Goal: Entertainment & Leisure: Consume media (video, audio)

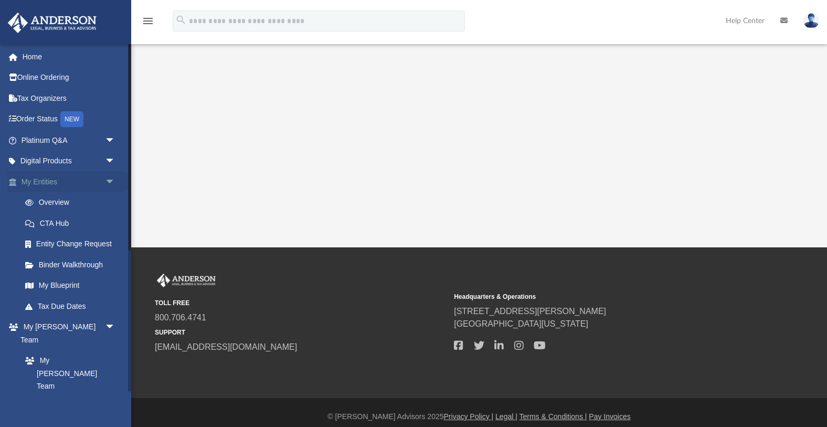
click at [113, 181] on span "arrow_drop_down" at bounding box center [115, 182] width 21 height 22
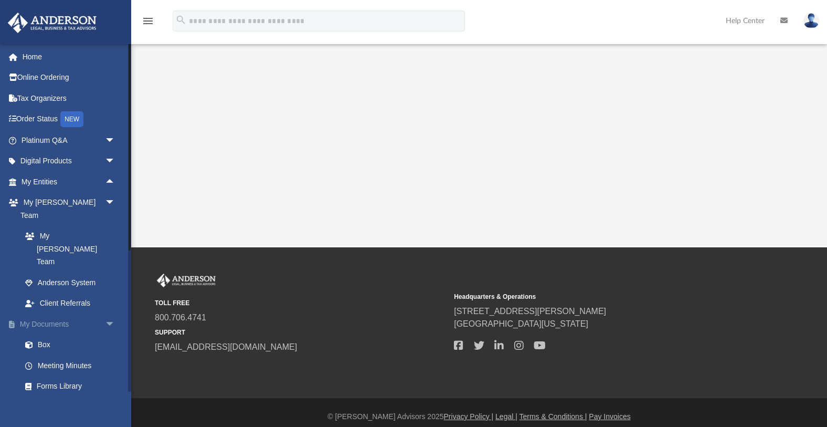
click at [116, 313] on span "arrow_drop_down" at bounding box center [115, 324] width 21 height 22
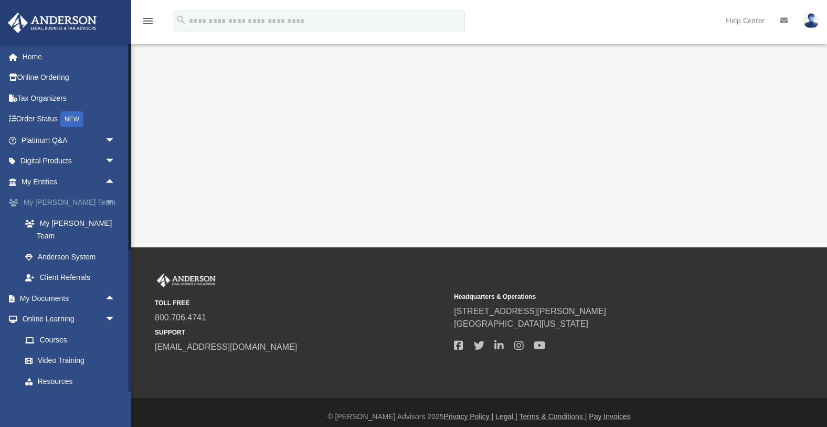
click at [111, 201] on span "arrow_drop_down" at bounding box center [115, 203] width 21 height 22
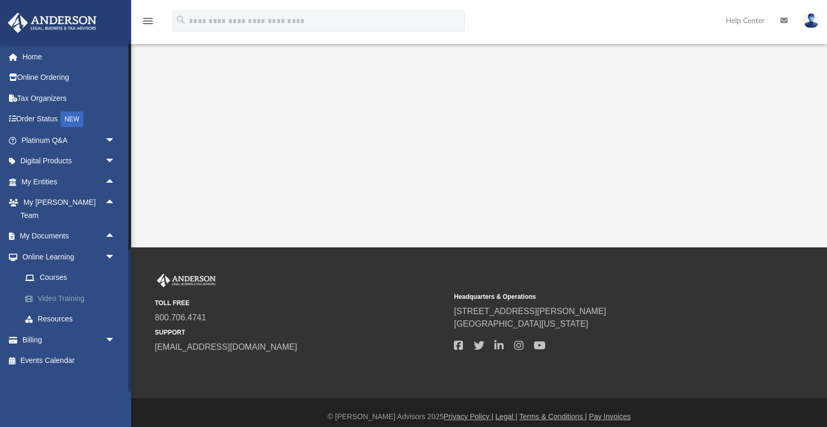
click at [60, 289] on link "Video Training" at bounding box center [73, 298] width 116 height 21
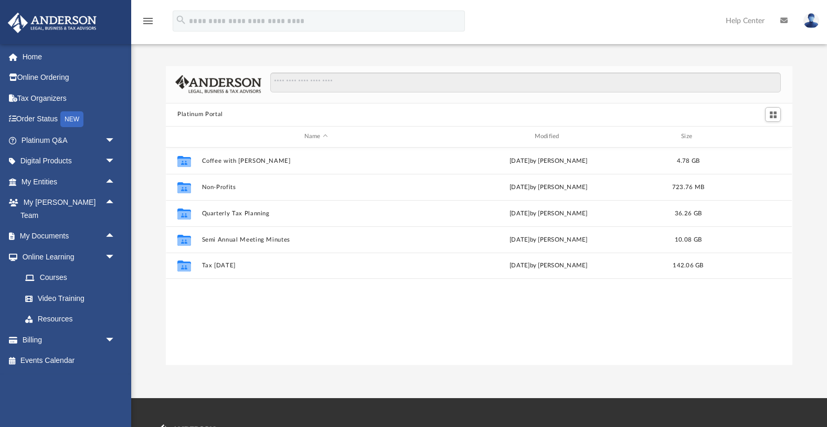
scroll to position [238, 626]
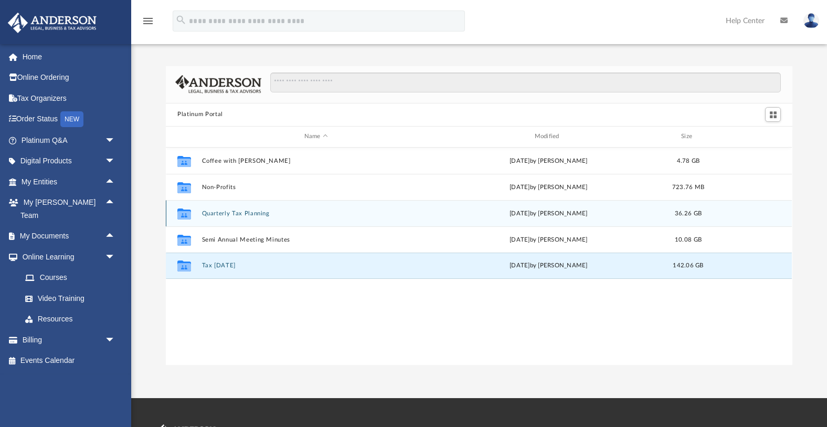
drag, startPoint x: 223, startPoint y: 264, endPoint x: 240, endPoint y: 216, distance: 51.3
click at [375, 216] on div "Collaborated Folder Coffee with [PERSON_NAME][DATE] by [PERSON_NAME] 4.78 GB Co…" at bounding box center [479, 212] width 626 height 131
click at [237, 216] on div "Collaborated Folder Quarterly Tax Planning [DATE] by [PERSON_NAME] 36.26 GB" at bounding box center [479, 213] width 626 height 26
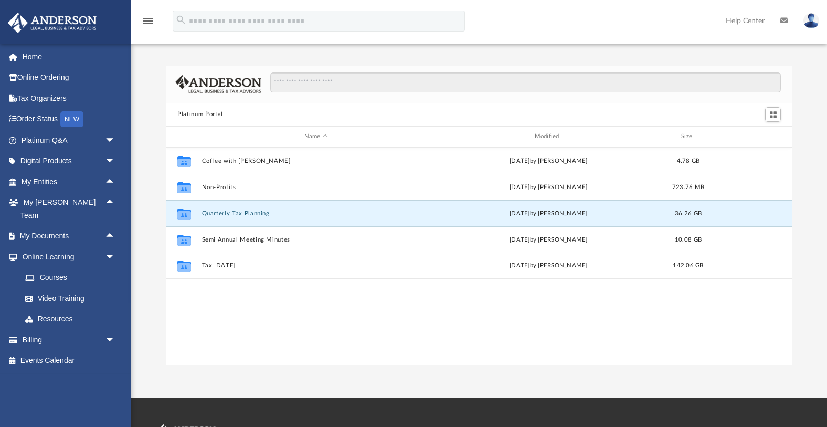
click at [244, 211] on button "Quarterly Tax Planning" at bounding box center [316, 212] width 228 height 7
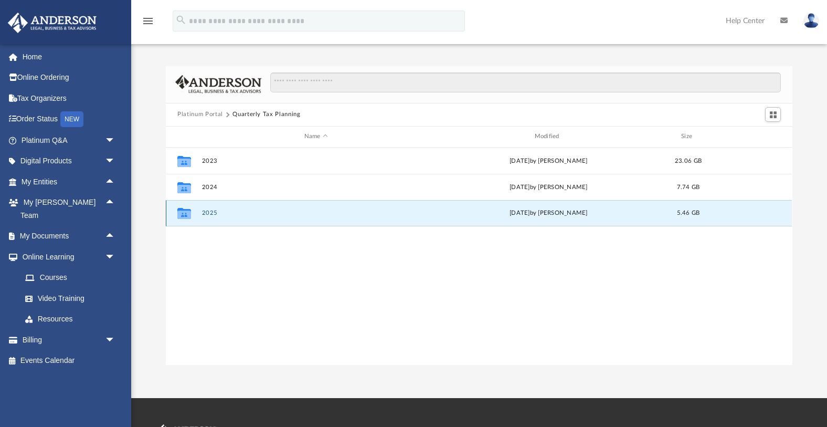
click at [217, 213] on button "2025" at bounding box center [316, 212] width 228 height 7
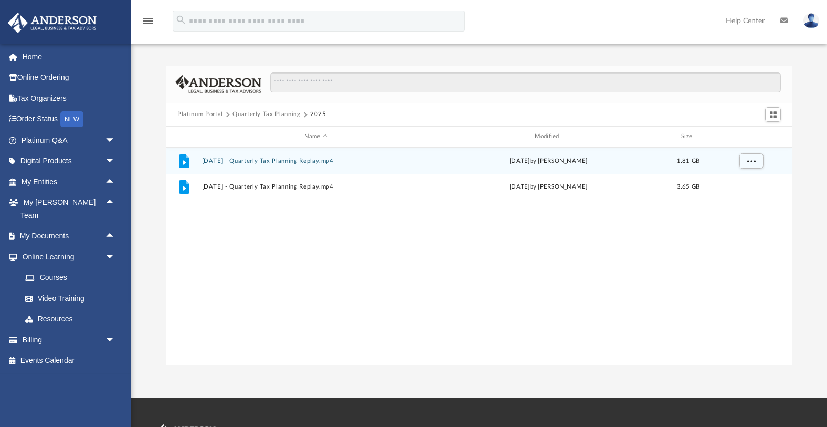
click at [279, 160] on button "[DATE] - Quarterly Tax Planning Replay.mp4" at bounding box center [316, 160] width 228 height 7
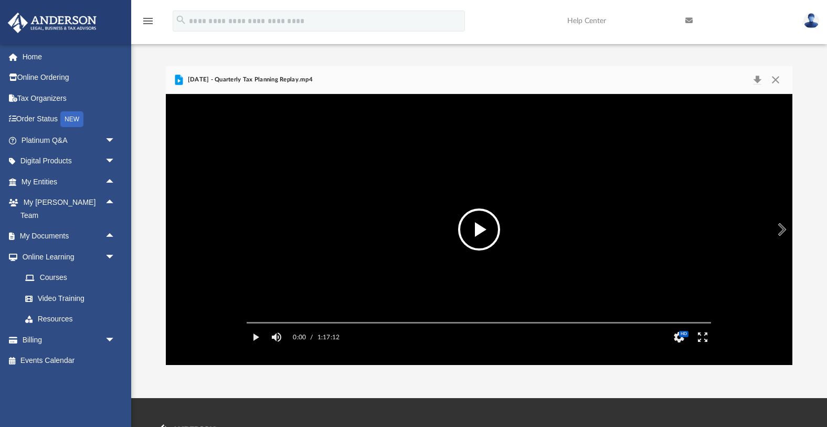
click at [483, 229] on button "File preview" at bounding box center [479, 229] width 42 height 42
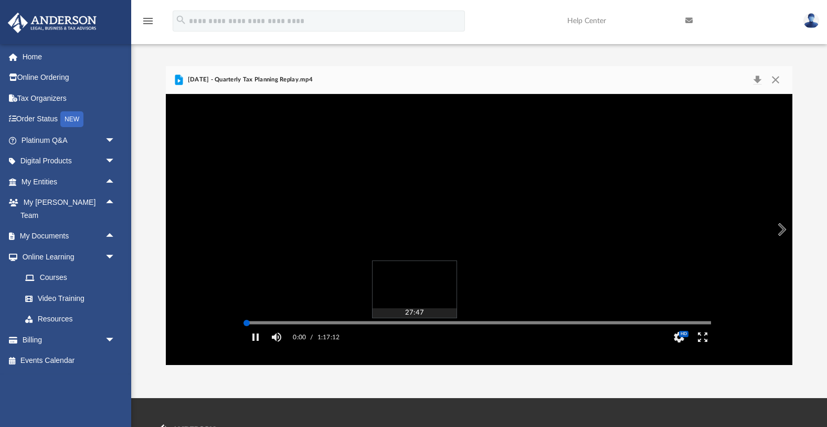
click at [421, 326] on div "Media Slider" at bounding box center [478, 322] width 481 height 8
click at [423, 338] on div "Autoplay Disabled Speed Normal Quality Auto Subtitles/CC Off Audio Autoplay Dis…" at bounding box center [479, 229] width 626 height 271
click at [413, 338] on div "Autoplay Disabled Speed Normal Quality Auto Subtitles/CC Off Audio Autoplay Dis…" at bounding box center [479, 229] width 626 height 271
click at [430, 323] on div "Media Slider" at bounding box center [479, 323] width 464 height 2
click at [441, 337] on div "Autoplay Disabled Speed Normal Quality Auto Subtitles/CC Off Audio Autoplay Dis…" at bounding box center [479, 229] width 626 height 271
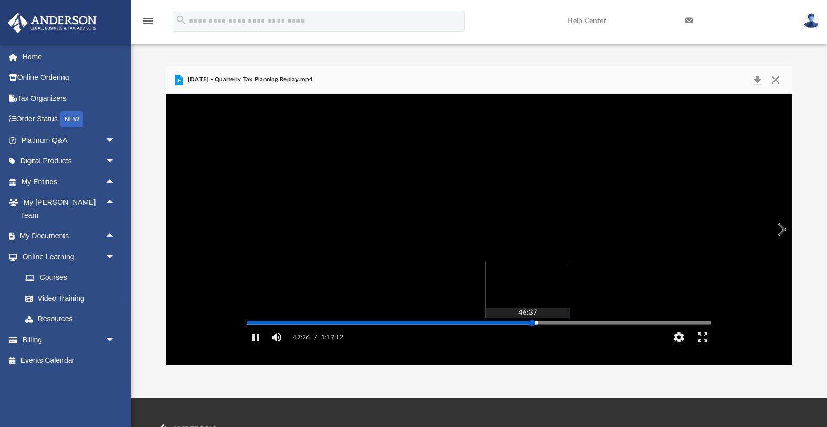
click at [527, 323] on div "Media Slider" at bounding box center [479, 323] width 464 height 2
click at [565, 323] on div "Media Slider" at bounding box center [479, 323] width 464 height 2
click at [573, 323] on div "Media Slider" at bounding box center [479, 323] width 464 height 2
click at [569, 323] on div "Media Slider" at bounding box center [479, 323] width 464 height 2
click at [565, 326] on div "Media Slider" at bounding box center [711, 322] width 464 height 8
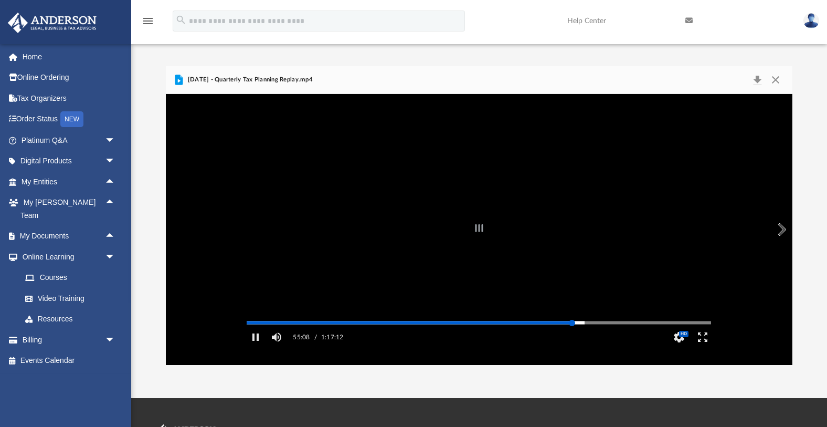
click at [572, 323] on div "Media Slider" at bounding box center [479, 323] width 464 height 2
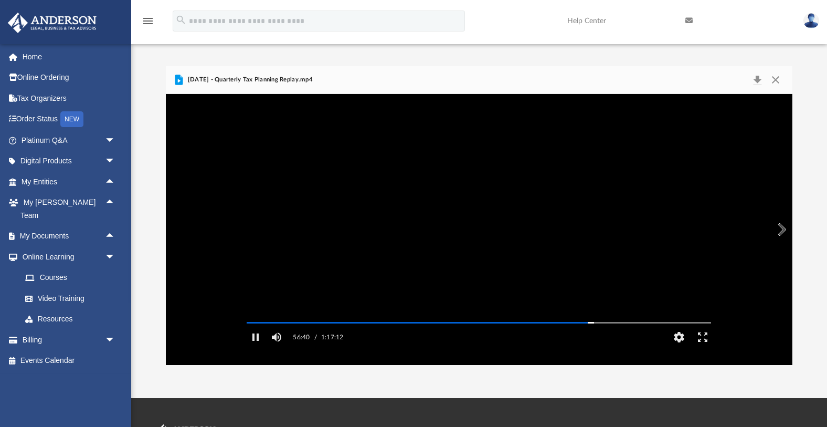
click at [617, 206] on video "File preview" at bounding box center [478, 229] width 481 height 241
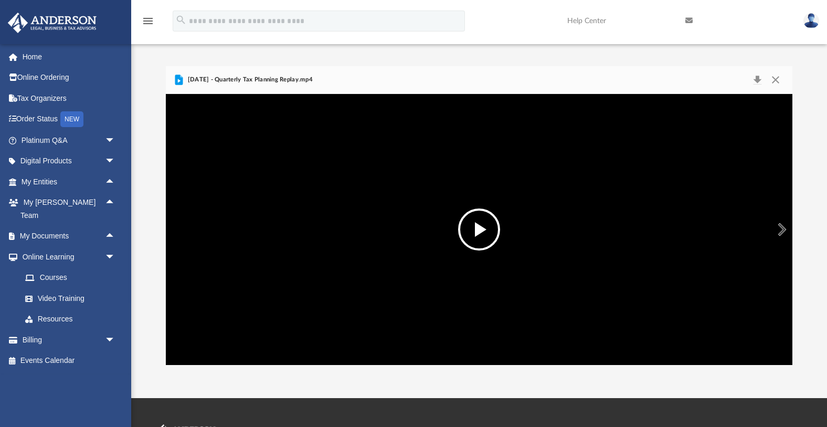
click at [475, 228] on button "File preview" at bounding box center [479, 229] width 42 height 42
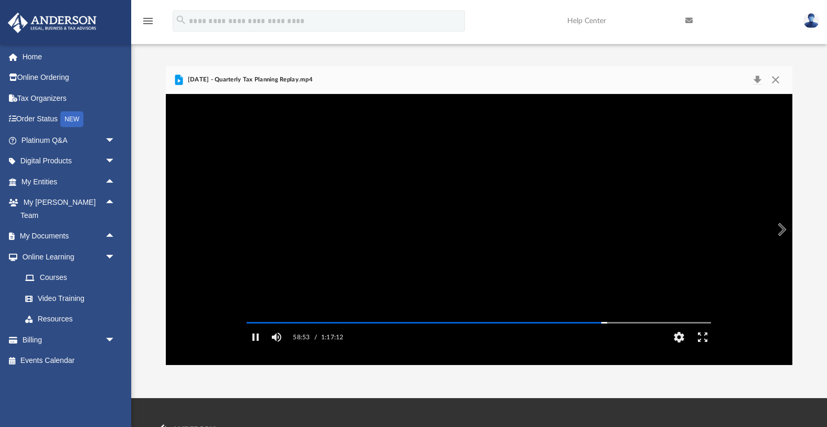
click at [622, 210] on video "File preview" at bounding box center [478, 229] width 481 height 241
click at [480, 225] on button "File preview" at bounding box center [479, 229] width 42 height 42
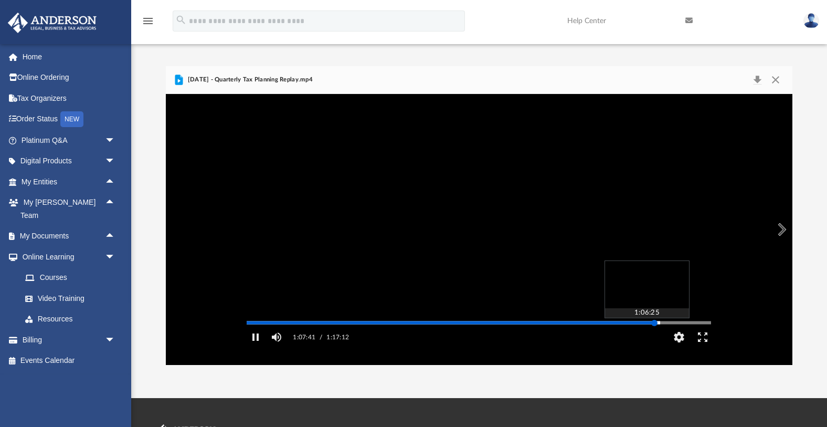
click at [646, 323] on div "Media Slider" at bounding box center [479, 323] width 464 height 2
click at [640, 323] on div "Media Slider" at bounding box center [479, 323] width 464 height 2
click at [635, 323] on div "Media Slider" at bounding box center [479, 323] width 464 height 2
